Goal: Task Accomplishment & Management: Manage account settings

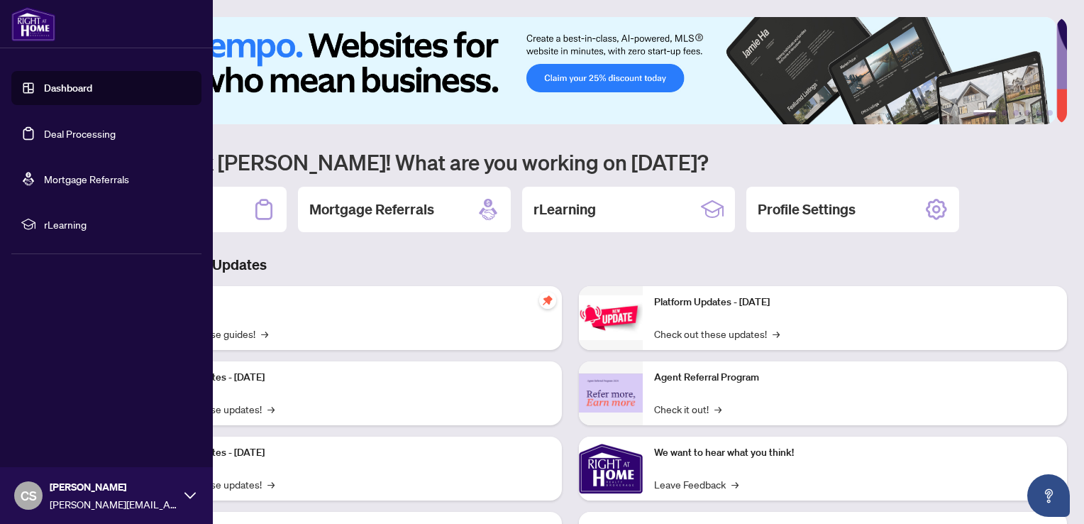
click at [54, 130] on link "Deal Processing" at bounding box center [80, 133] width 72 height 13
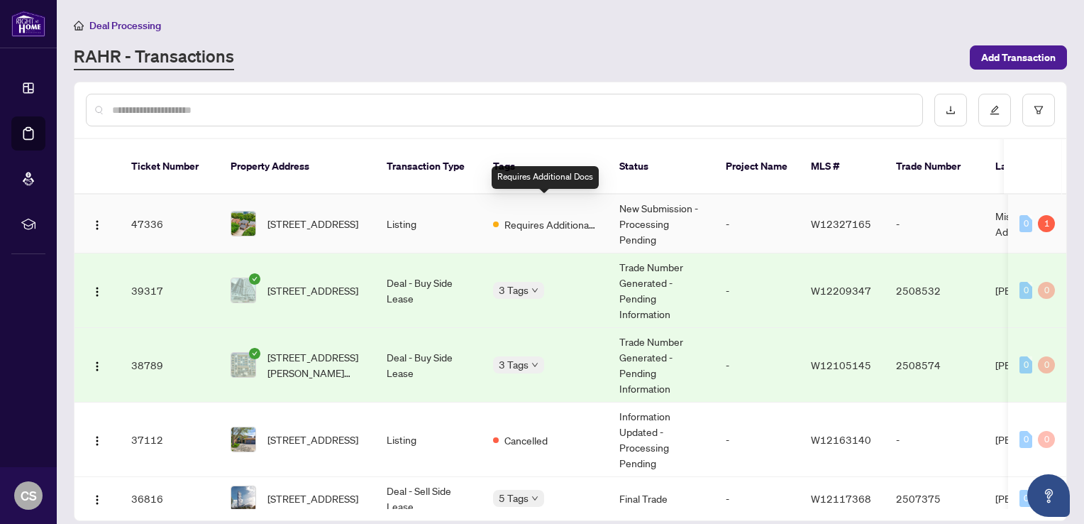
click at [545, 216] on span "Requires Additional Docs" at bounding box center [550, 224] width 92 height 16
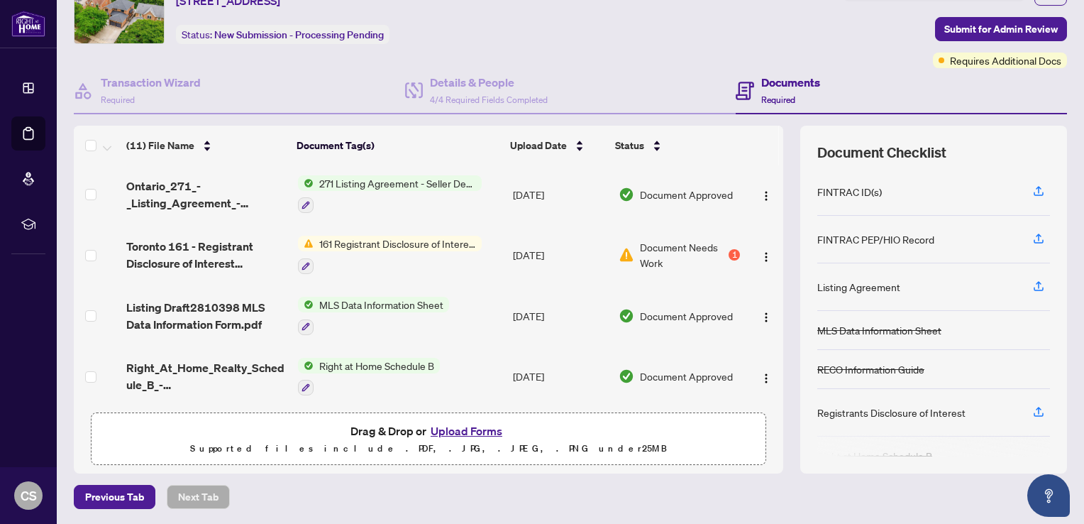
scroll to position [428, 0]
click at [461, 426] on button "Upload Forms" at bounding box center [466, 430] width 80 height 18
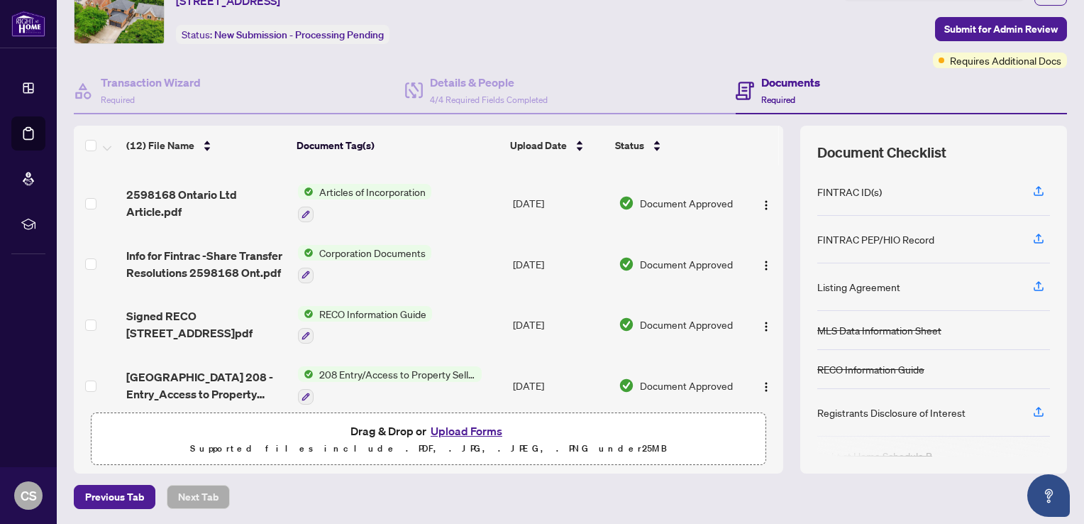
scroll to position [0, 0]
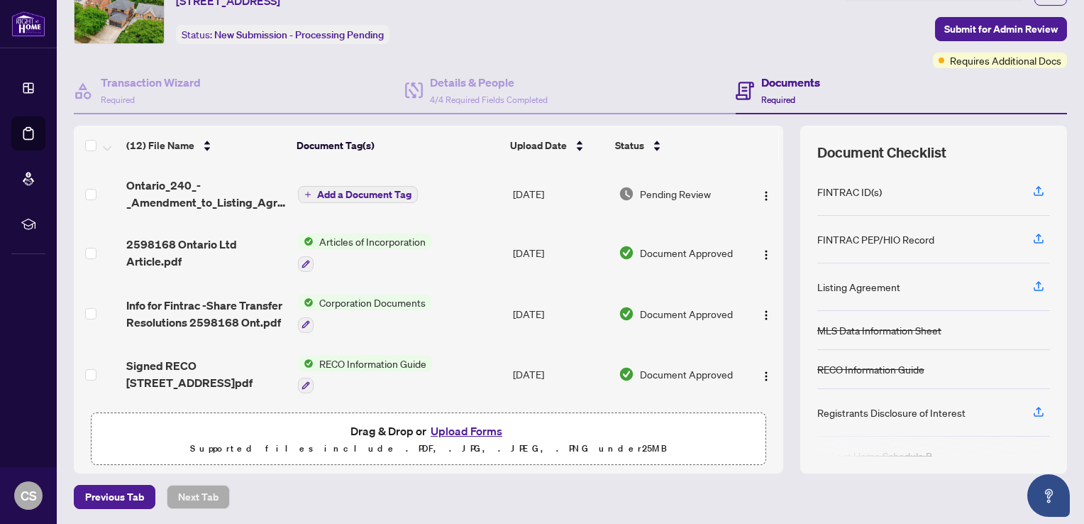
click at [337, 189] on span "Add a Document Tag" at bounding box center [364, 194] width 94 height 10
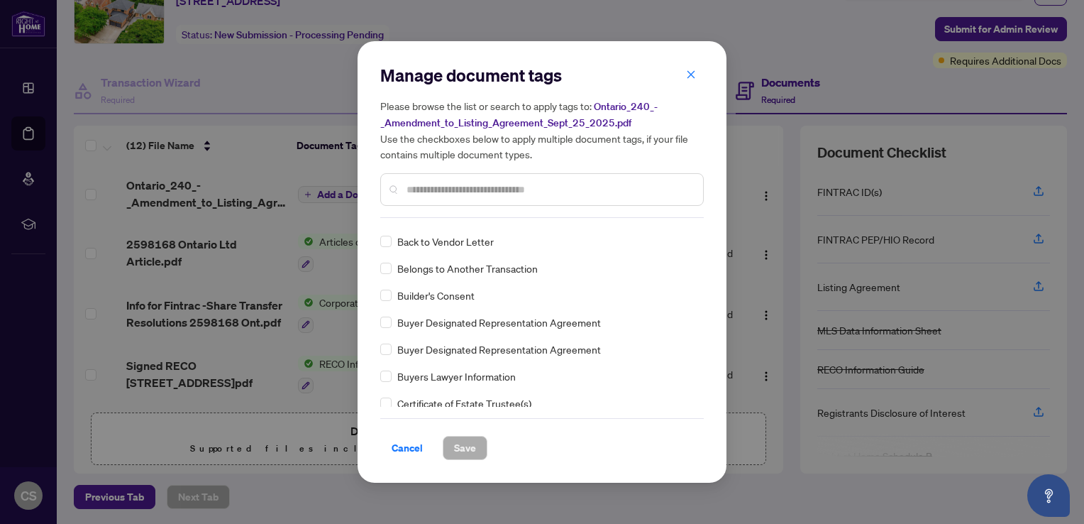
scroll to position [497, 0]
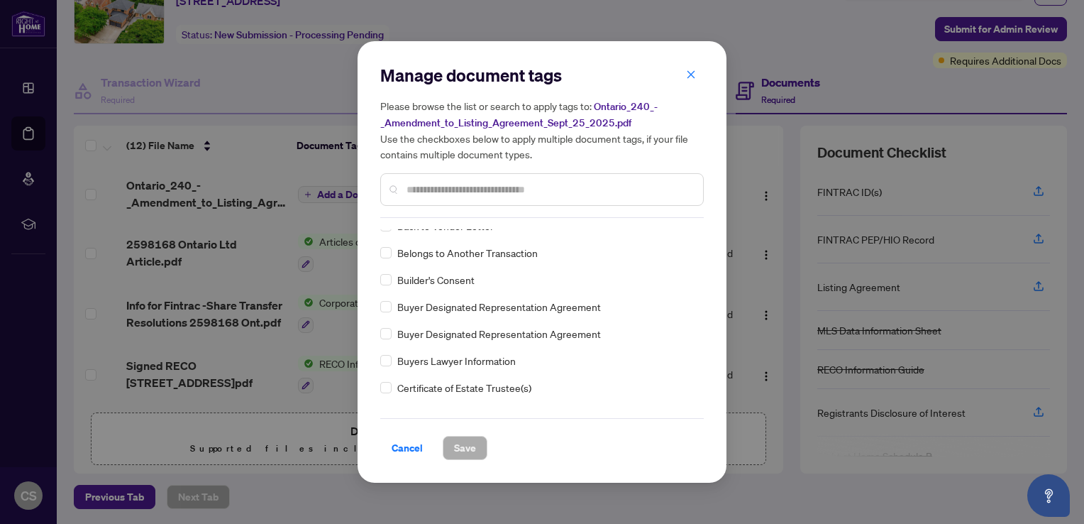
click at [426, 189] on input "text" at bounding box center [548, 190] width 285 height 16
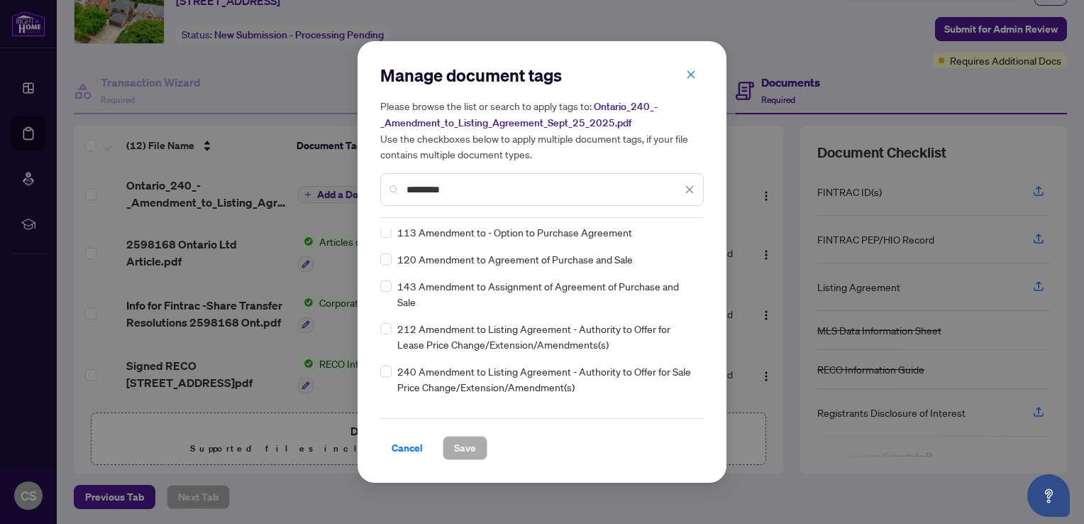
scroll to position [0, 0]
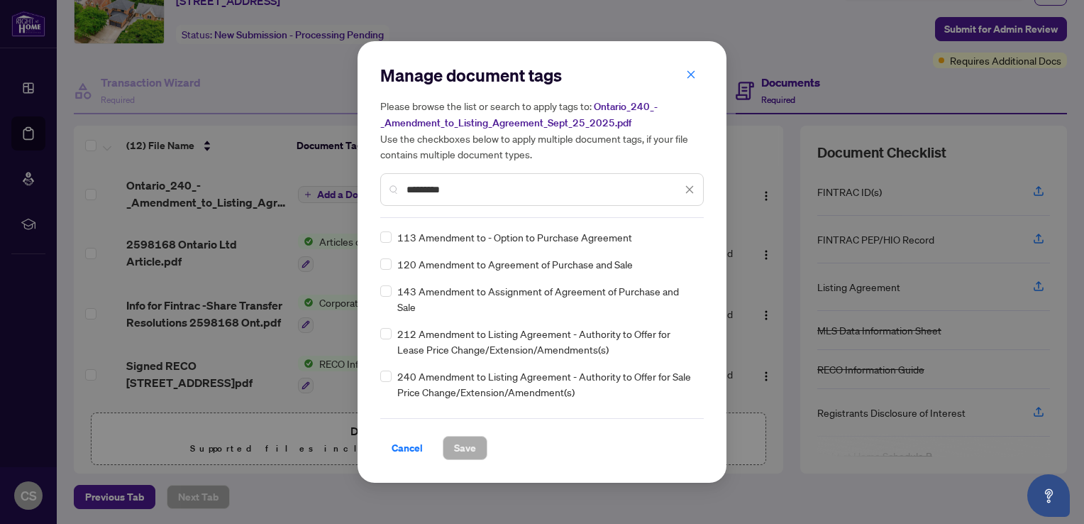
type input "*********"
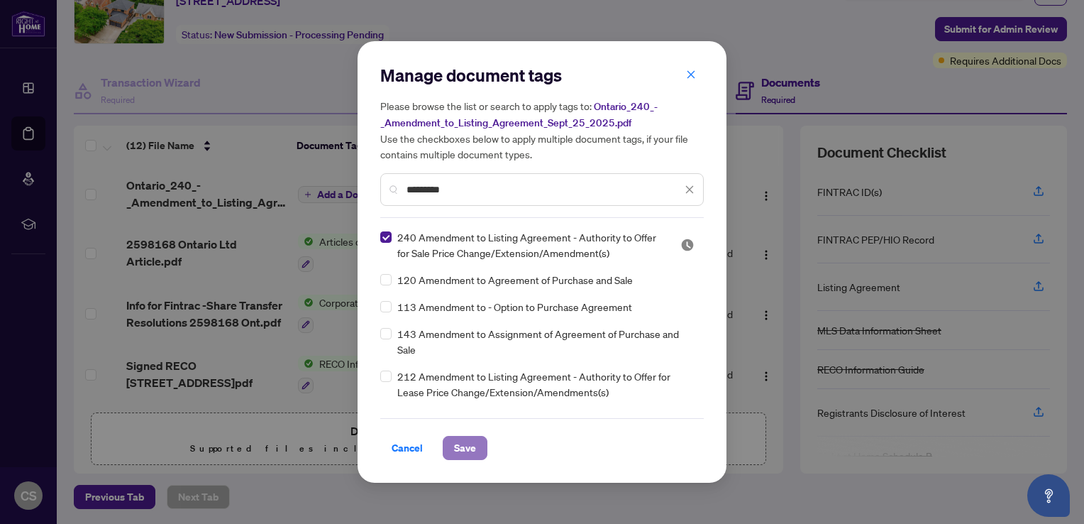
click at [458, 447] on span "Save" at bounding box center [465, 447] width 22 height 23
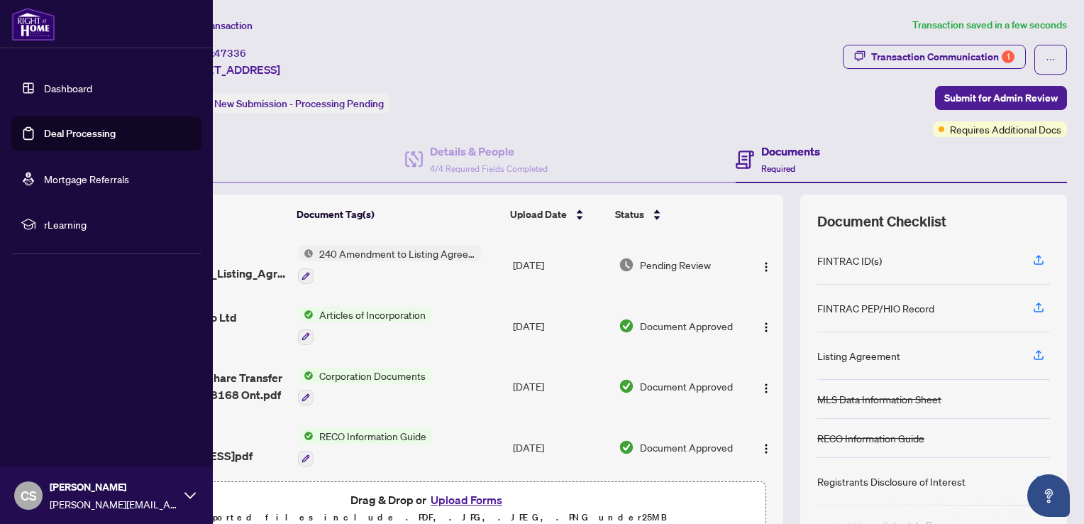
click at [63, 84] on link "Dashboard" at bounding box center [68, 88] width 48 height 13
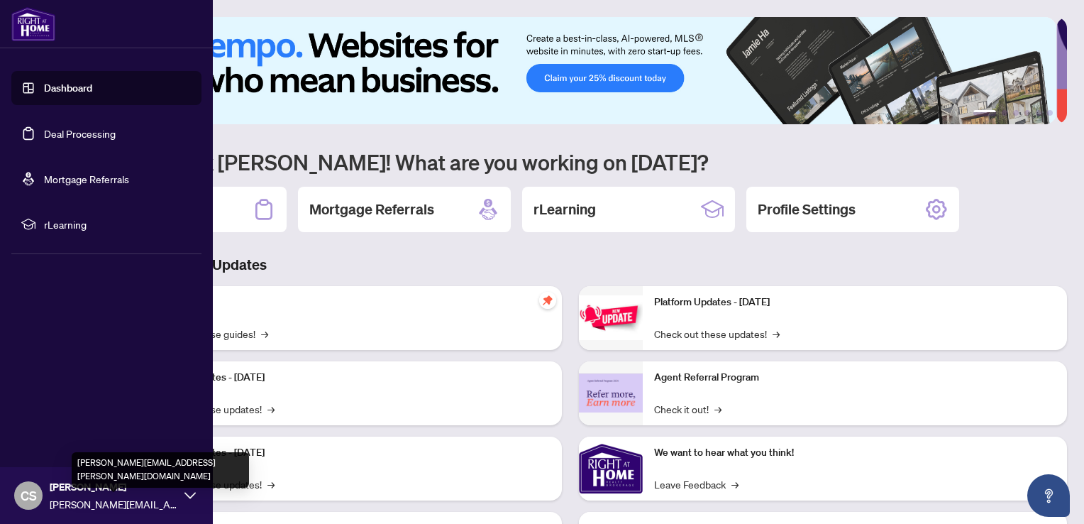
click at [82, 496] on span "[PERSON_NAME][EMAIL_ADDRESS][PERSON_NAME][DOMAIN_NAME]" at bounding box center [114, 504] width 128 height 16
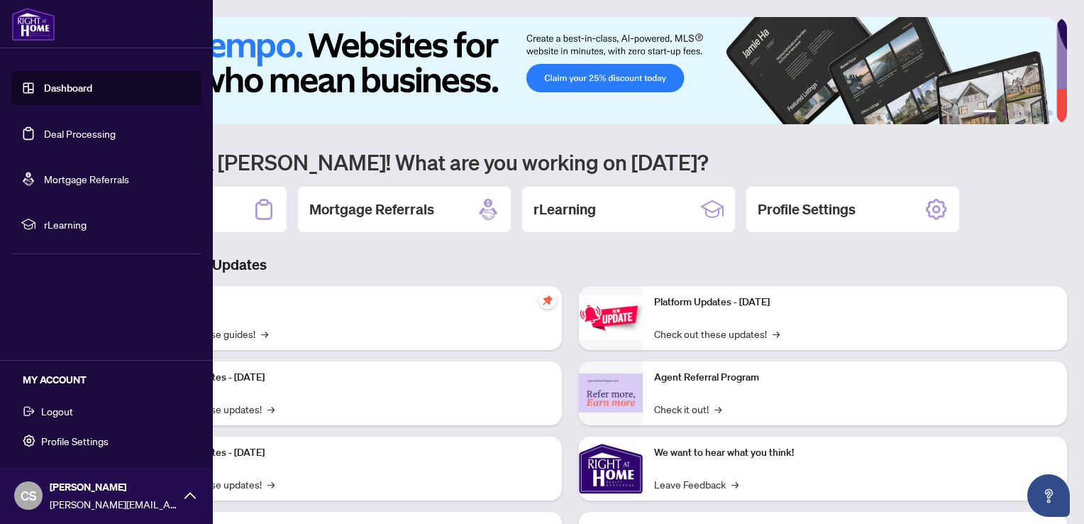
click at [55, 409] on span "Logout" at bounding box center [57, 410] width 32 height 23
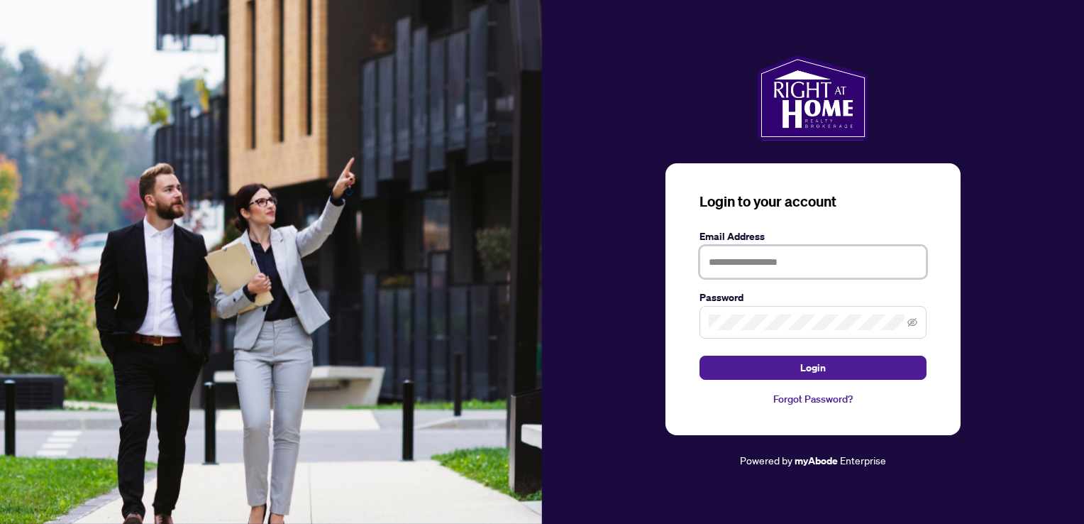
type input "**********"
